Goal: Task Accomplishment & Management: Manage account settings

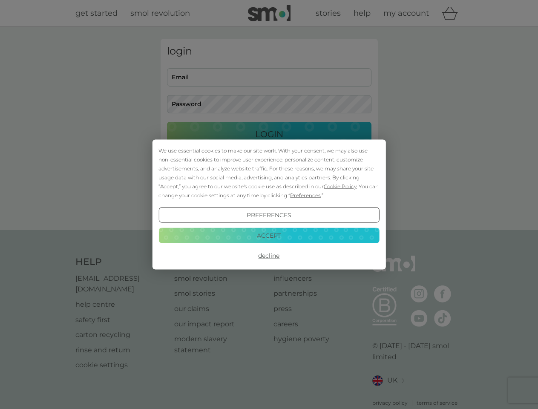
click at [341, 186] on span "Cookie Policy" at bounding box center [340, 186] width 33 height 6
click at [305, 195] on div "login Email Password Login ● ● ● ● ● ● ● ● ● ● ● ● ● ● ● ● ● ● ● ● ● ● ● ● ● ● …" at bounding box center [269, 128] width 217 height 179
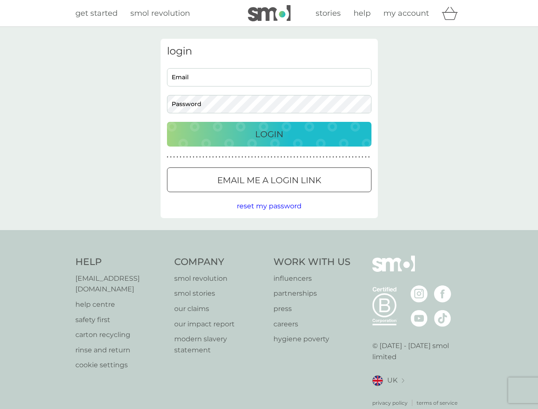
click at [269, 215] on div "login Email Password Login ● ● ● ● ● ● ● ● ● ● ● ● ● ● ● ● ● ● ● ● ● ● ● ● ● ● …" at bounding box center [269, 128] width 217 height 179
click at [269, 256] on div "Help [EMAIL_ADDRESS][DOMAIN_NAME] help centre safety first carton recycling rin…" at bounding box center [269, 331] width 388 height 151
click at [269, 235] on div "Help [EMAIL_ADDRESS][DOMAIN_NAME] help centre safety first carton recycling rin…" at bounding box center [269, 331] width 538 height 202
